Goal: Task Accomplishment & Management: Complete application form

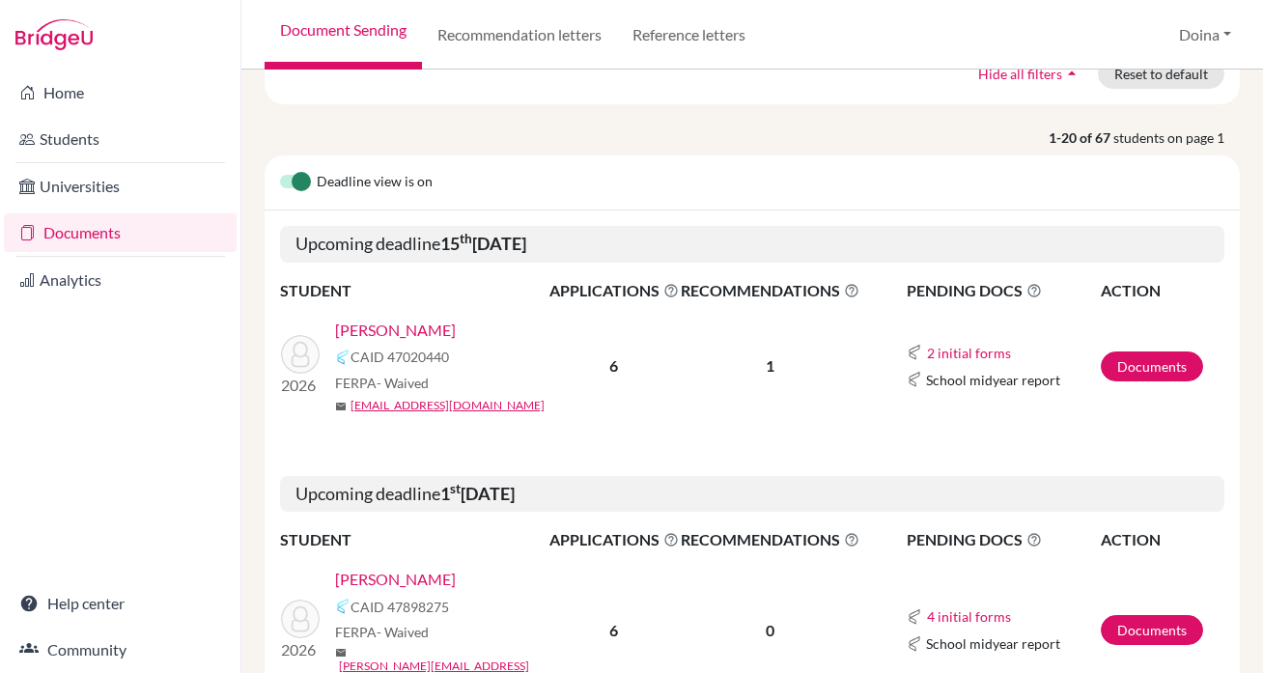
scroll to position [206, 0]
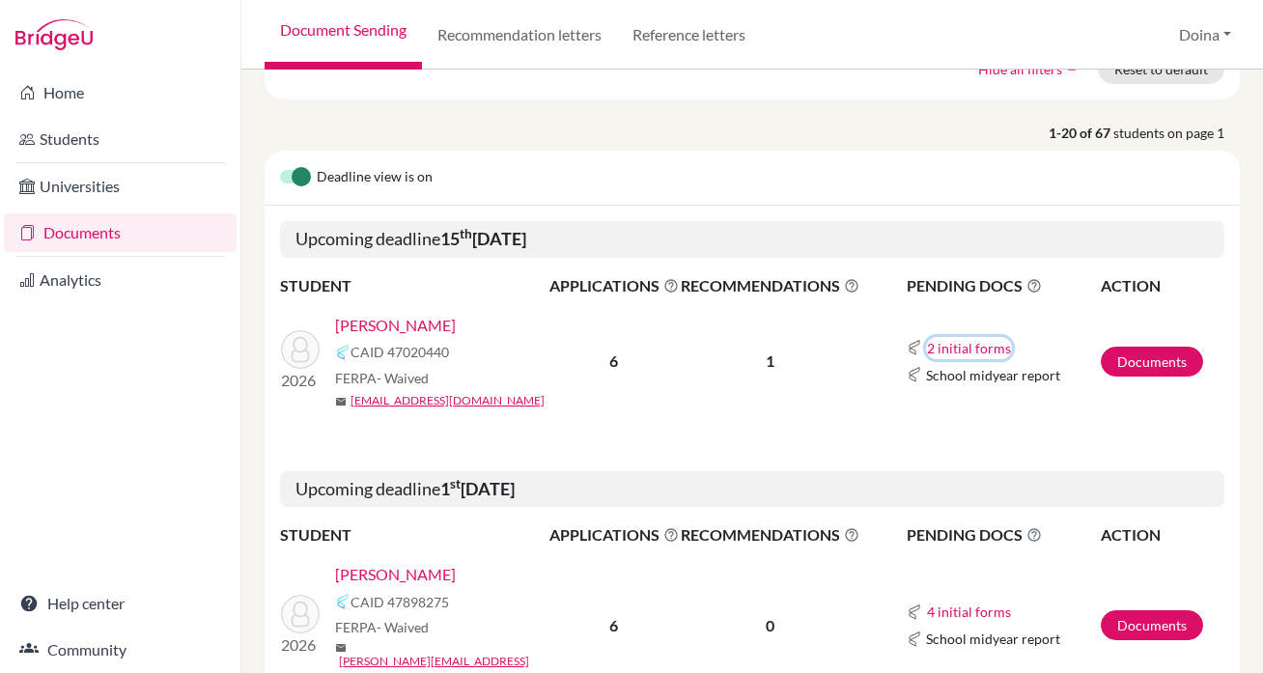
click at [990, 347] on button "2 initial forms" at bounding box center [969, 348] width 86 height 22
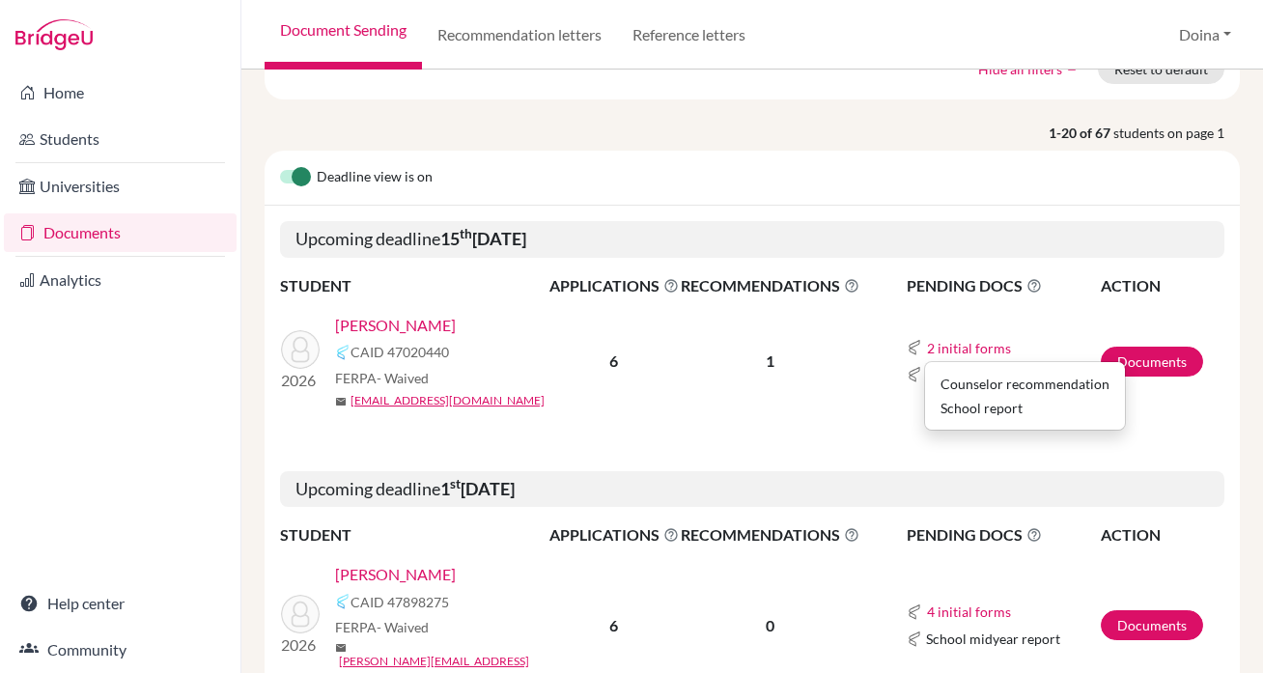
click at [978, 411] on div "School report" at bounding box center [1024, 408] width 169 height 20
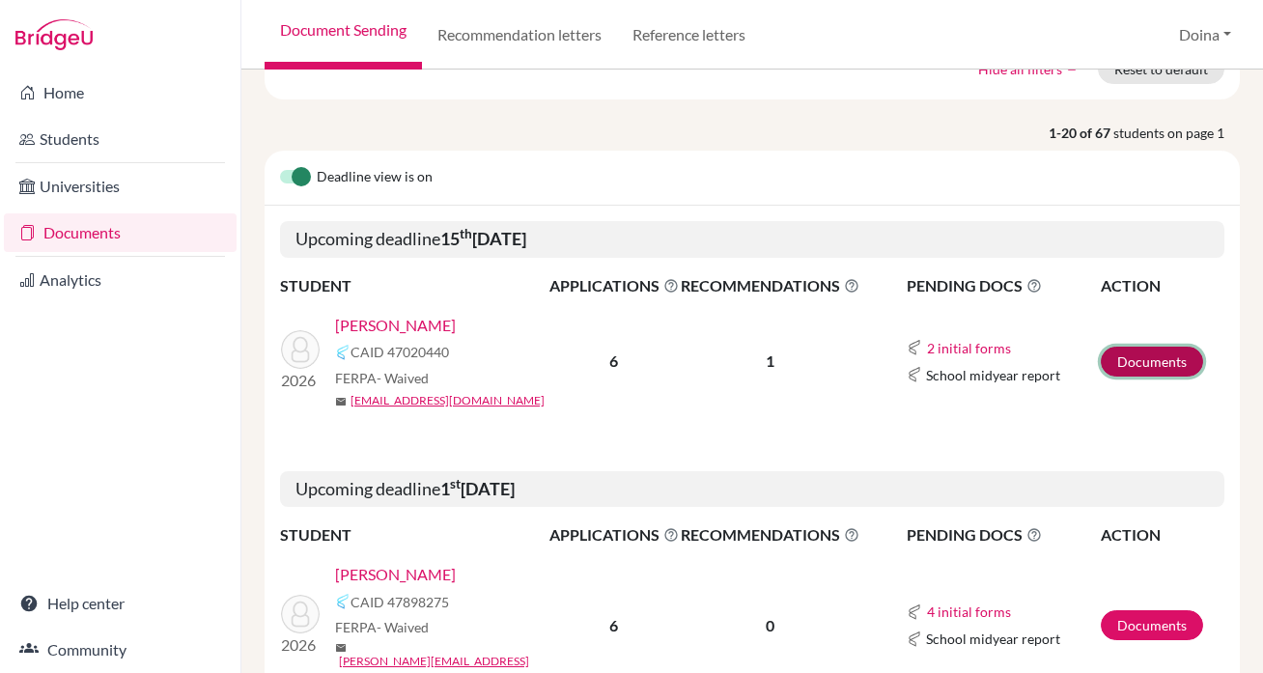
click at [1130, 353] on link "Documents" at bounding box center [1152, 362] width 102 height 30
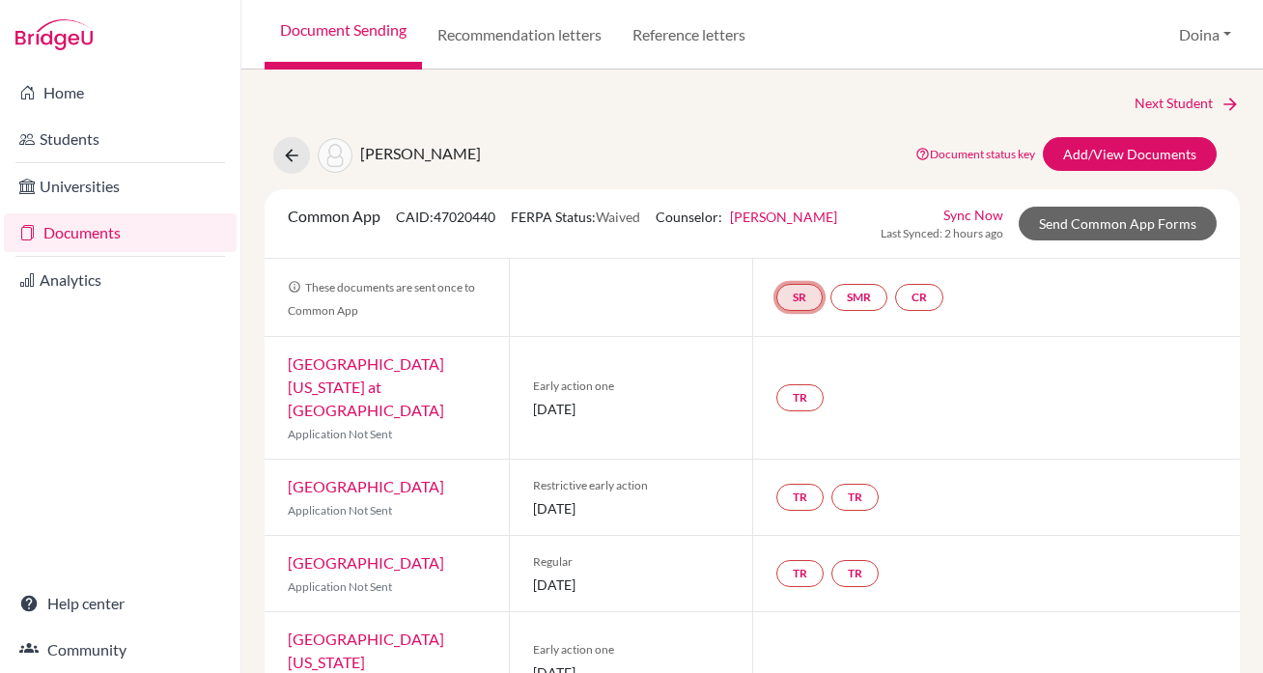
click at [800, 295] on link "SR" at bounding box center [799, 297] width 46 height 27
click at [781, 240] on link "School report" at bounding box center [799, 239] width 82 height 16
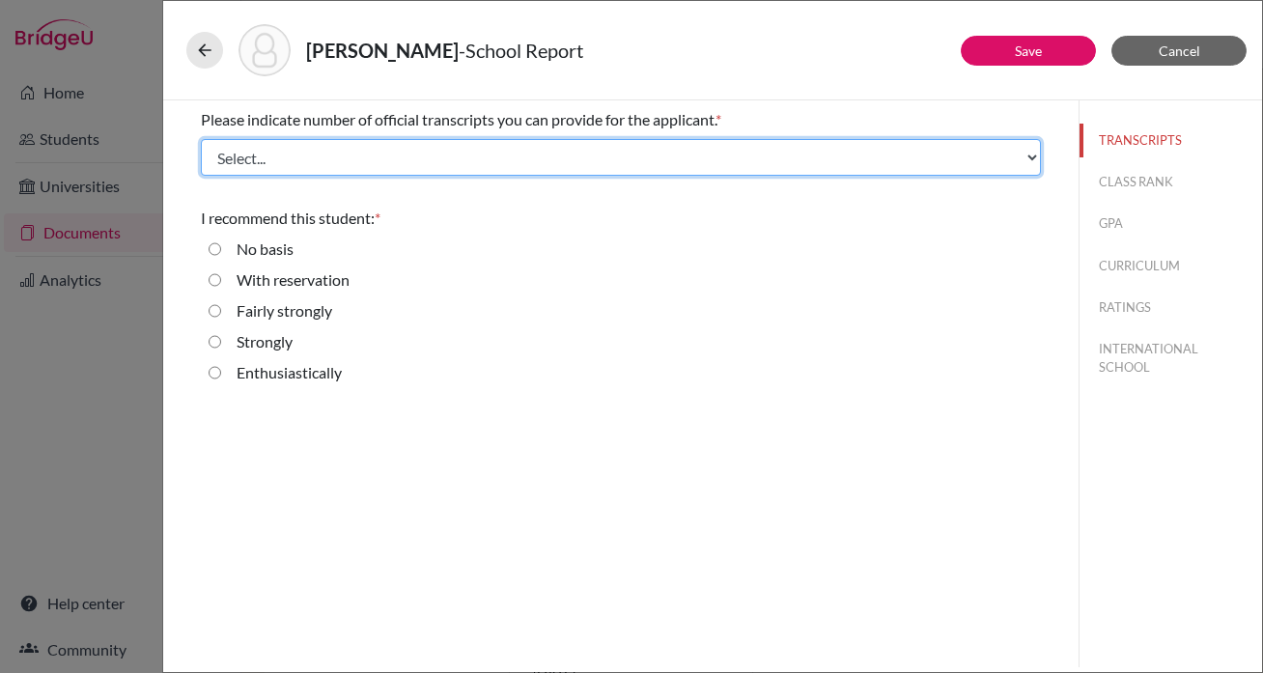
click at [537, 154] on select "Select... 1 2 3 4" at bounding box center [621, 157] width 840 height 37
select select "2"
click at [201, 139] on select "Select... 1 2 3 4" at bounding box center [621, 157] width 840 height 37
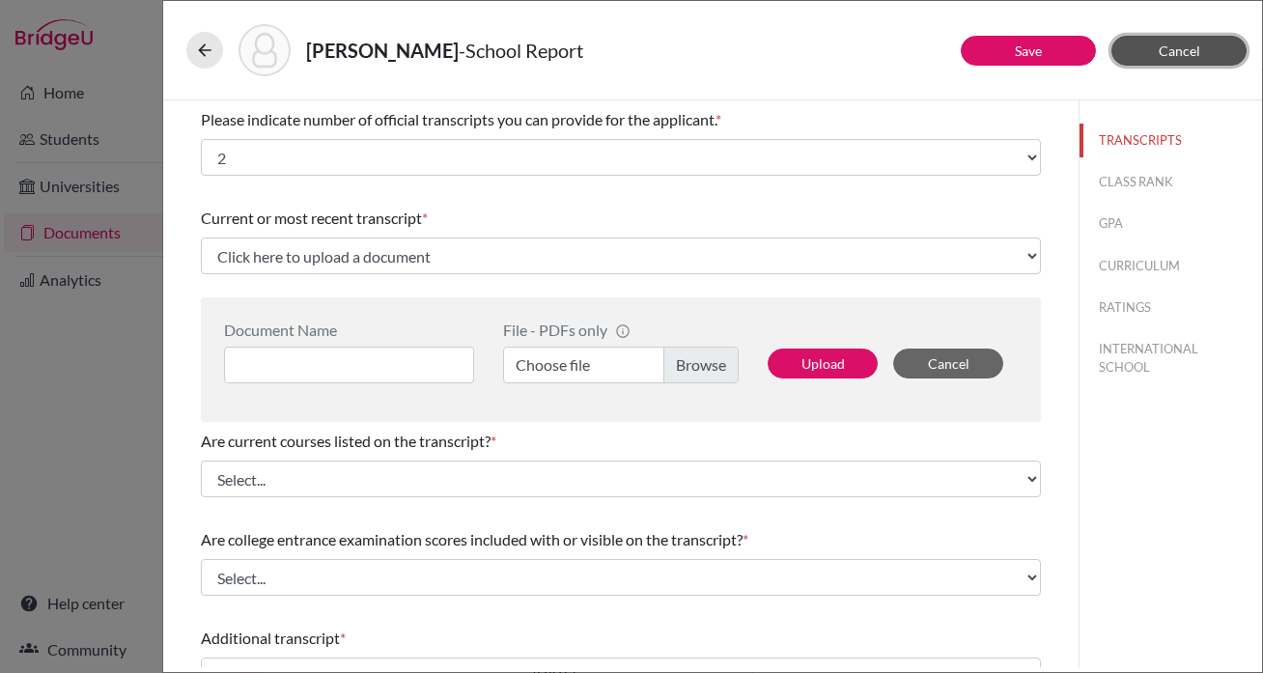
click at [1170, 52] on span "Cancel" at bounding box center [1180, 50] width 42 height 16
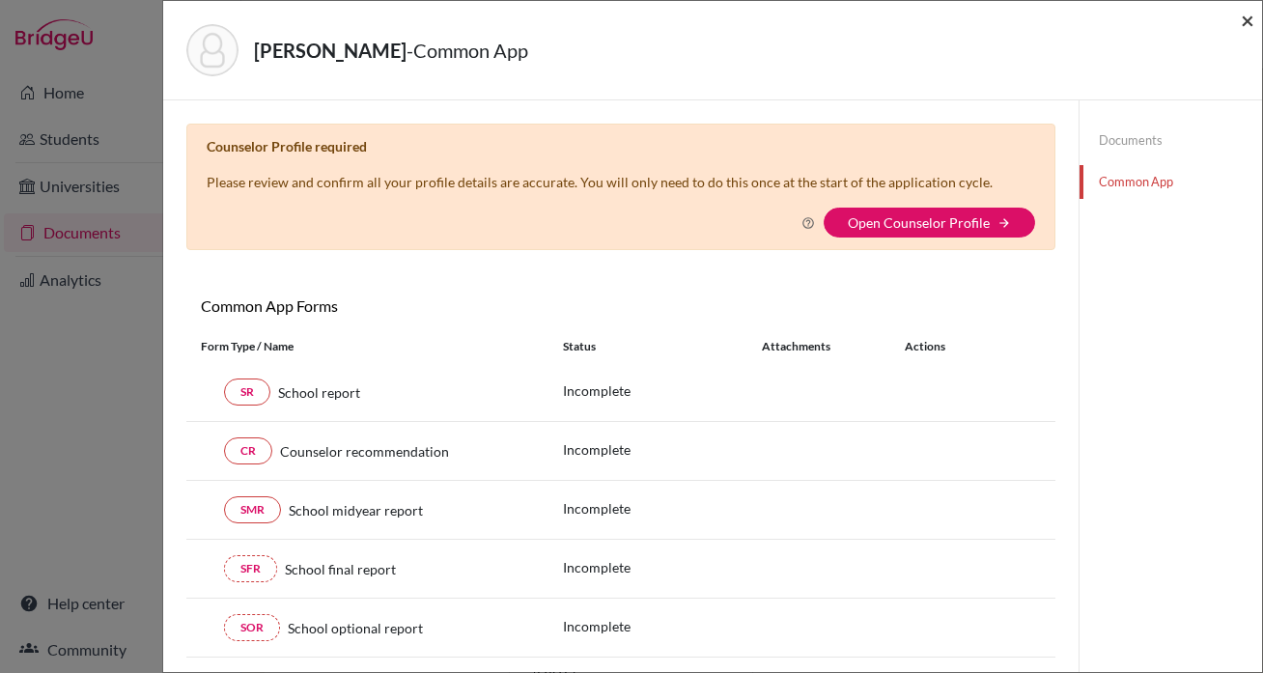
click at [1252, 22] on span "×" at bounding box center [1248, 20] width 14 height 28
